Goal: Find specific page/section: Find specific page/section

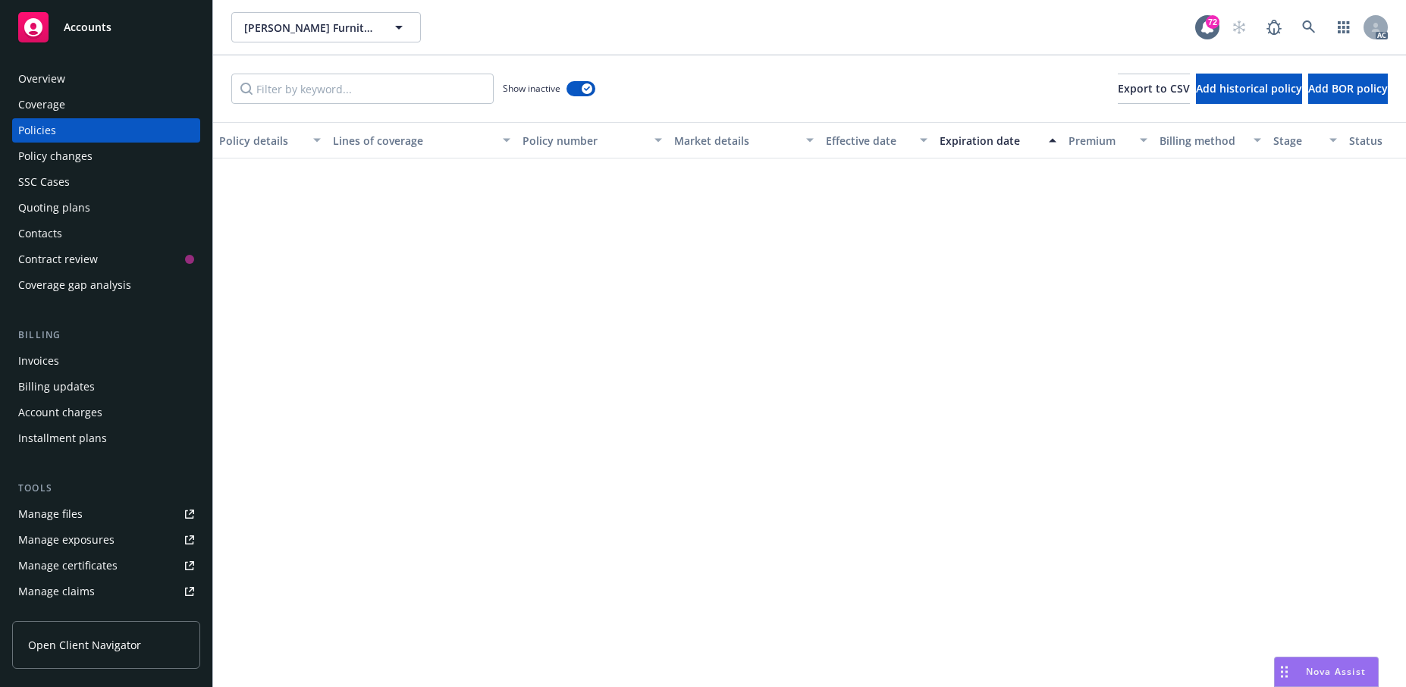
scroll to position [910, 0]
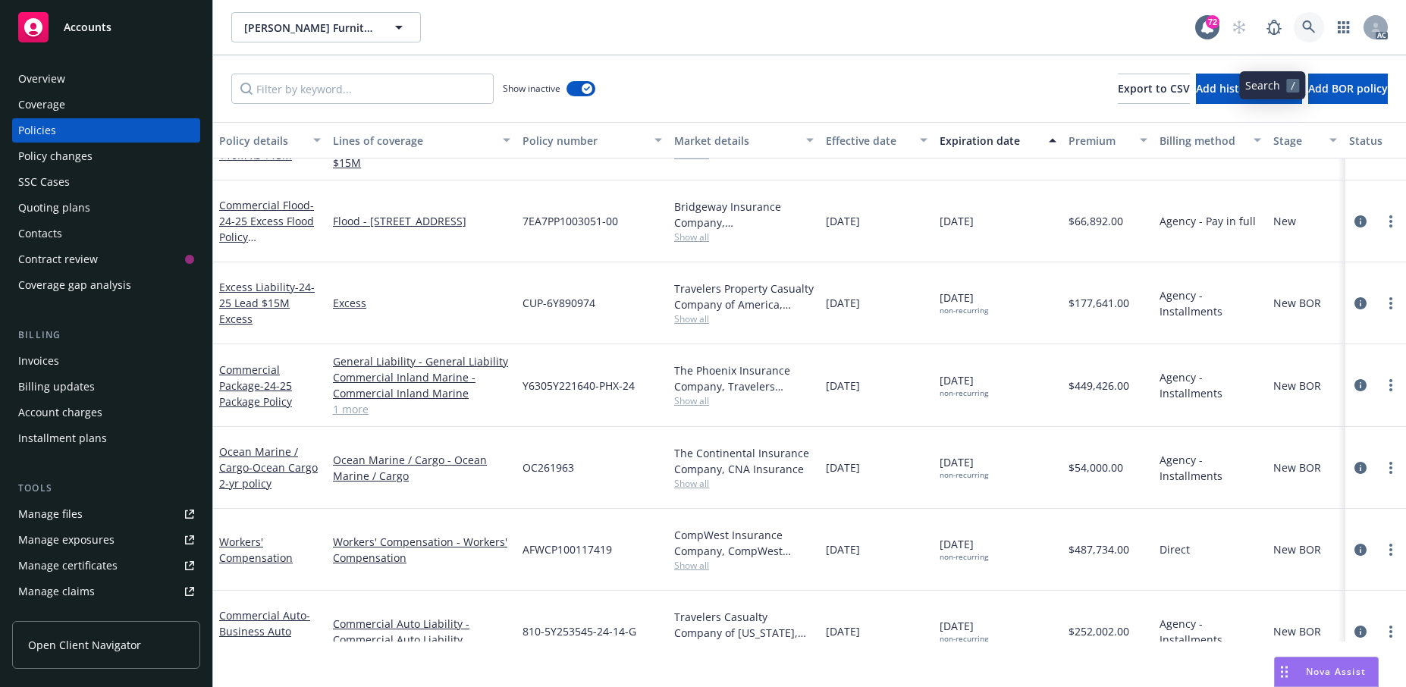
click at [1294, 33] on link at bounding box center [1309, 27] width 30 height 30
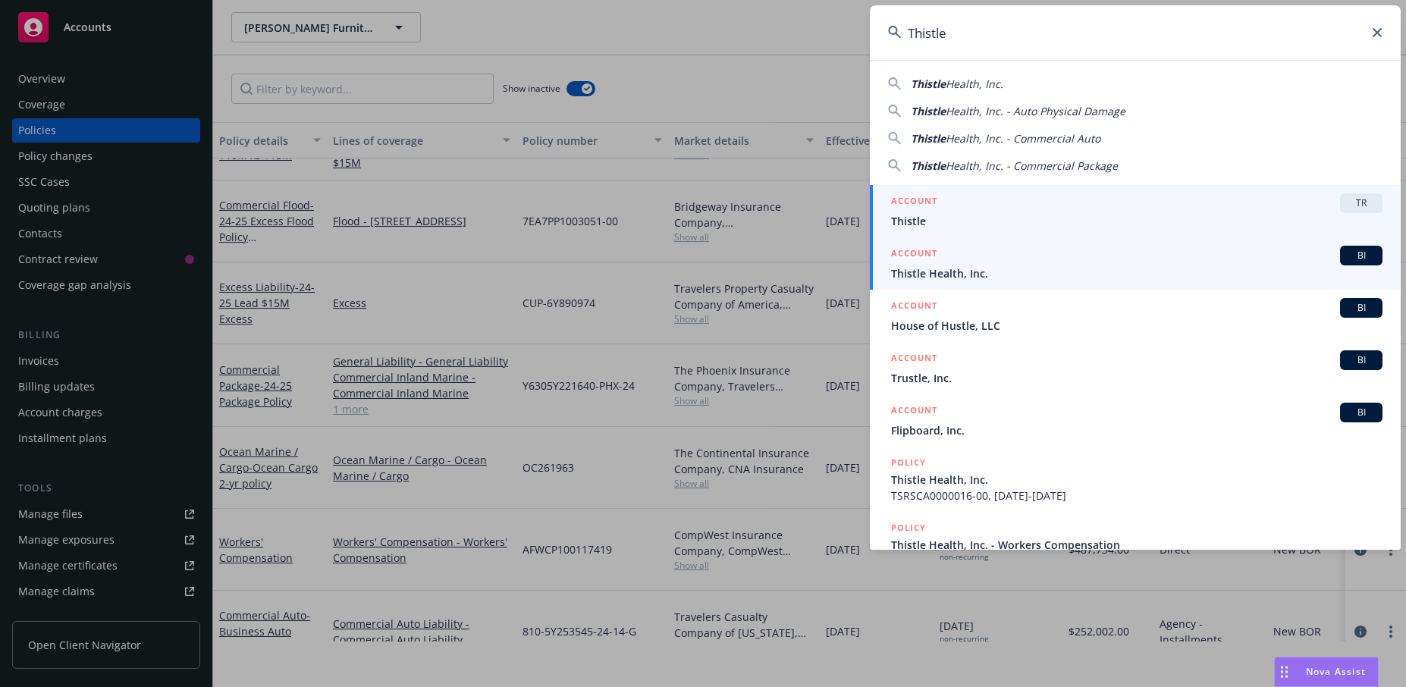
type input "Thistle"
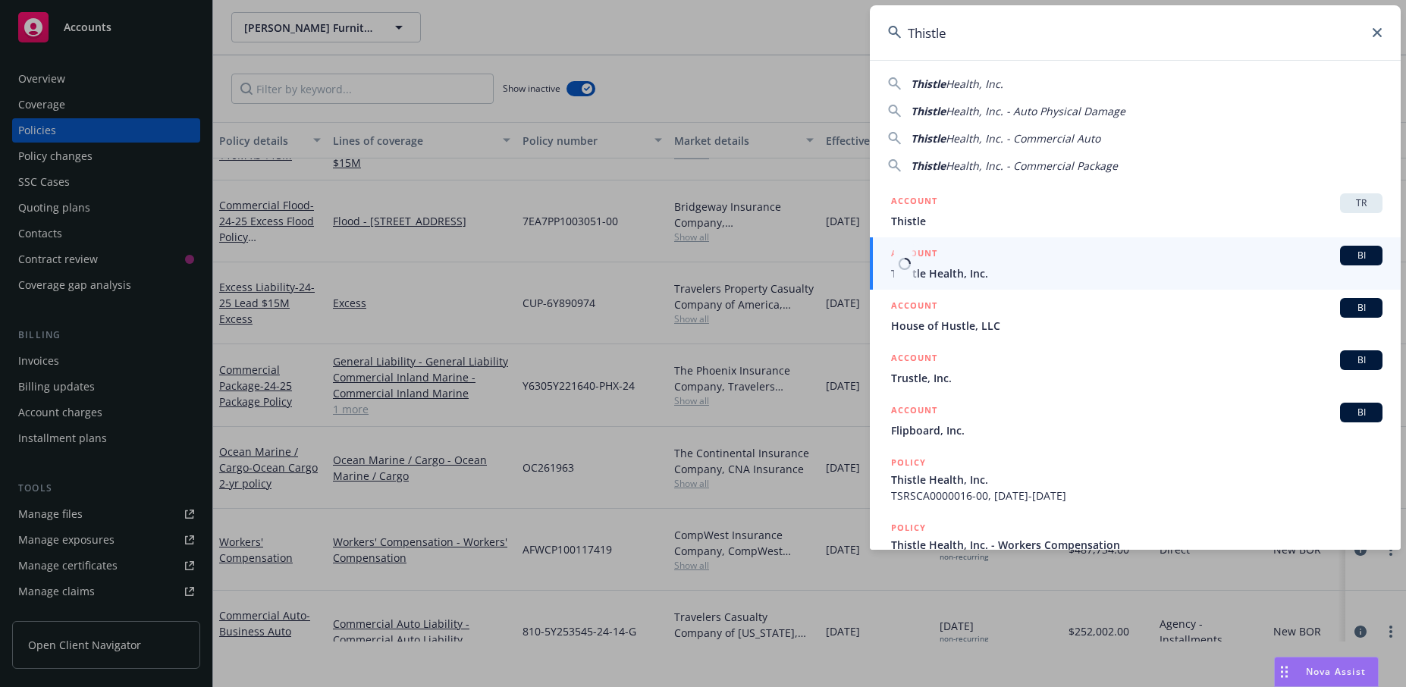
click at [982, 278] on span "Thistle Health, Inc." at bounding box center [1136, 273] width 491 height 16
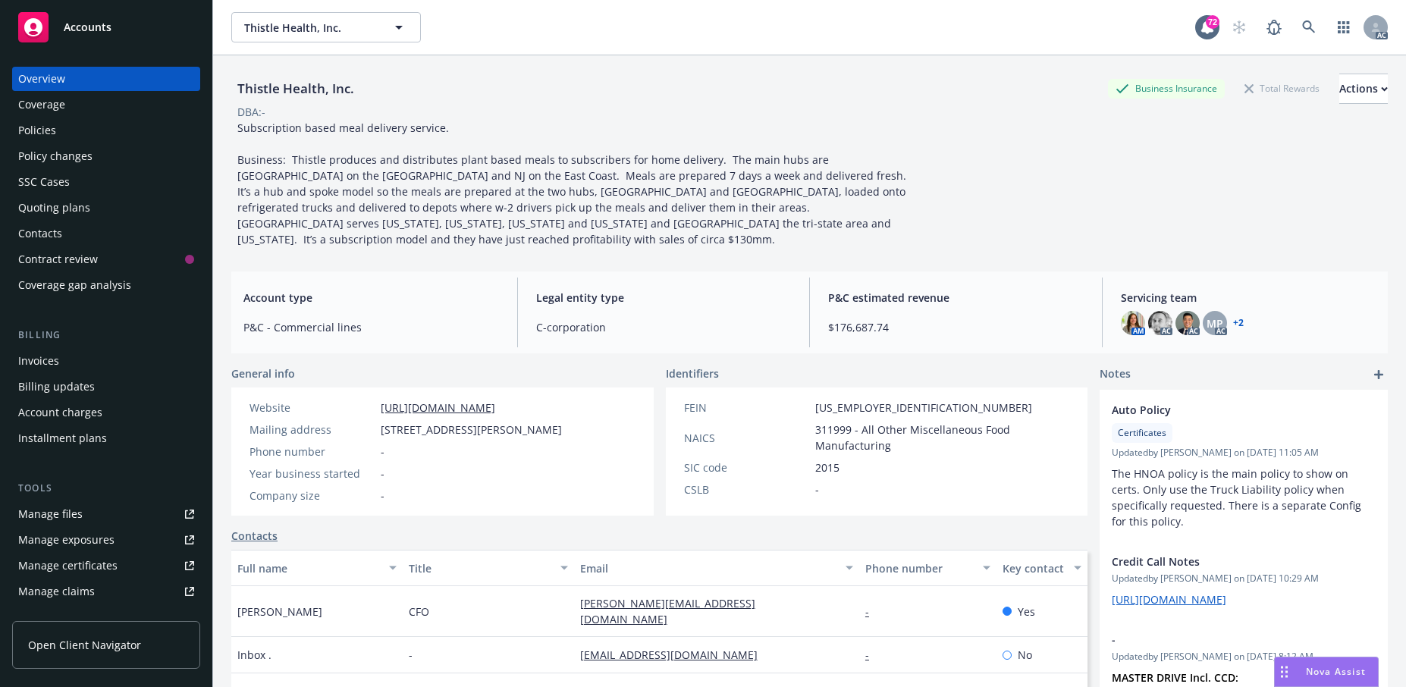
click at [94, 143] on div "Policies" at bounding box center [106, 130] width 176 height 24
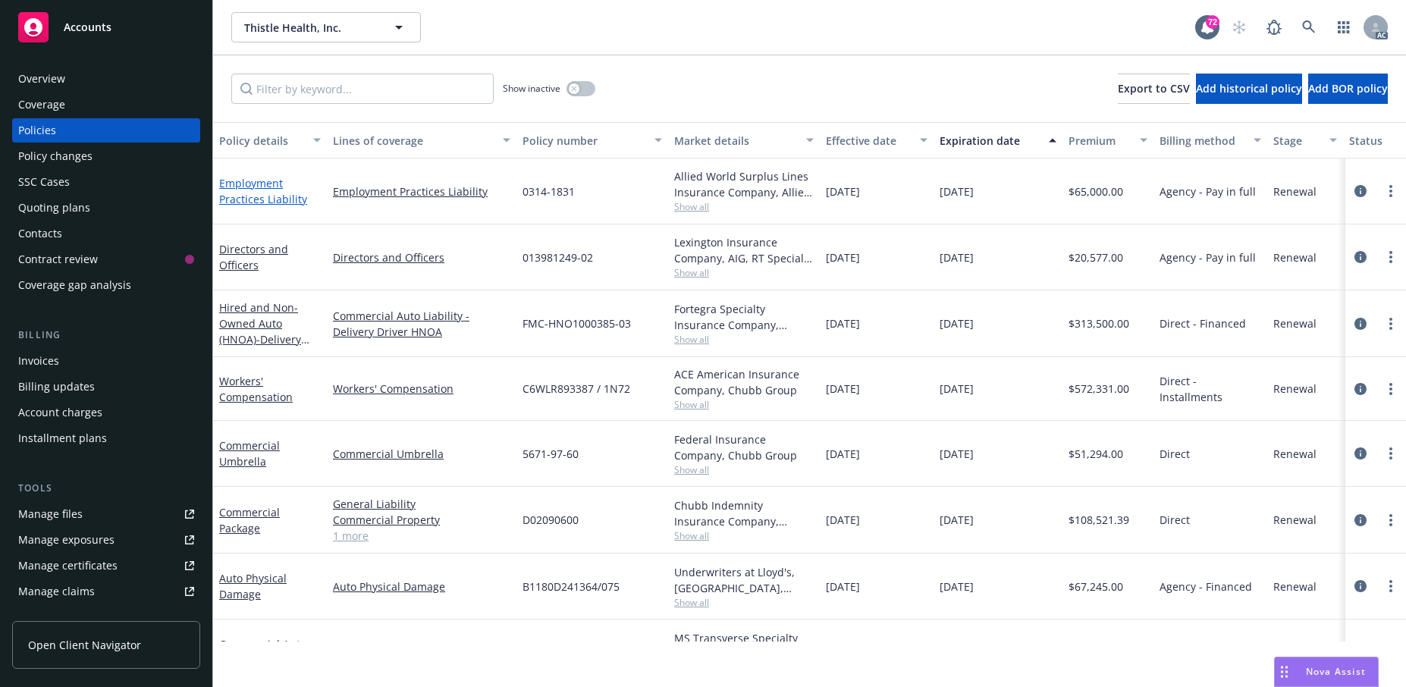
click at [257, 206] on link "Employment Practices Liability" at bounding box center [263, 191] width 88 height 30
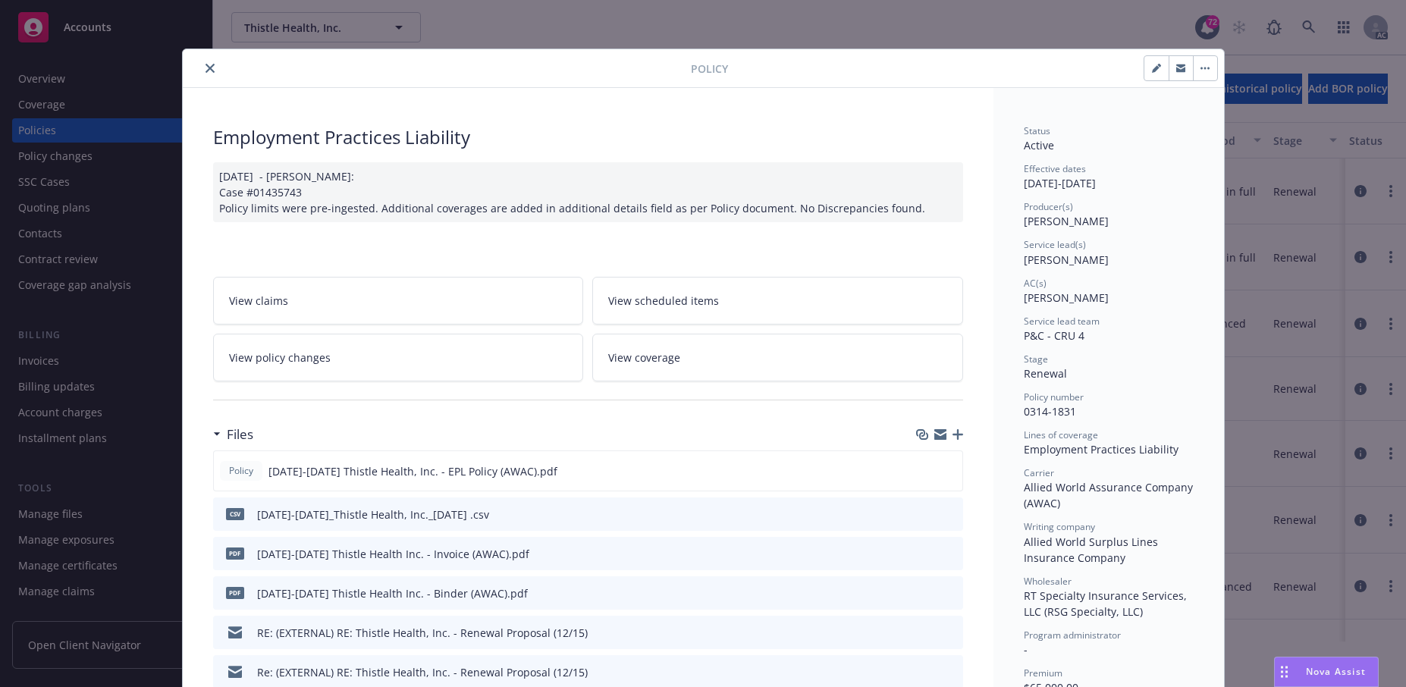
click at [215, 73] on icon "close" at bounding box center [209, 68] width 9 height 9
